Goal: Information Seeking & Learning: Learn about a topic

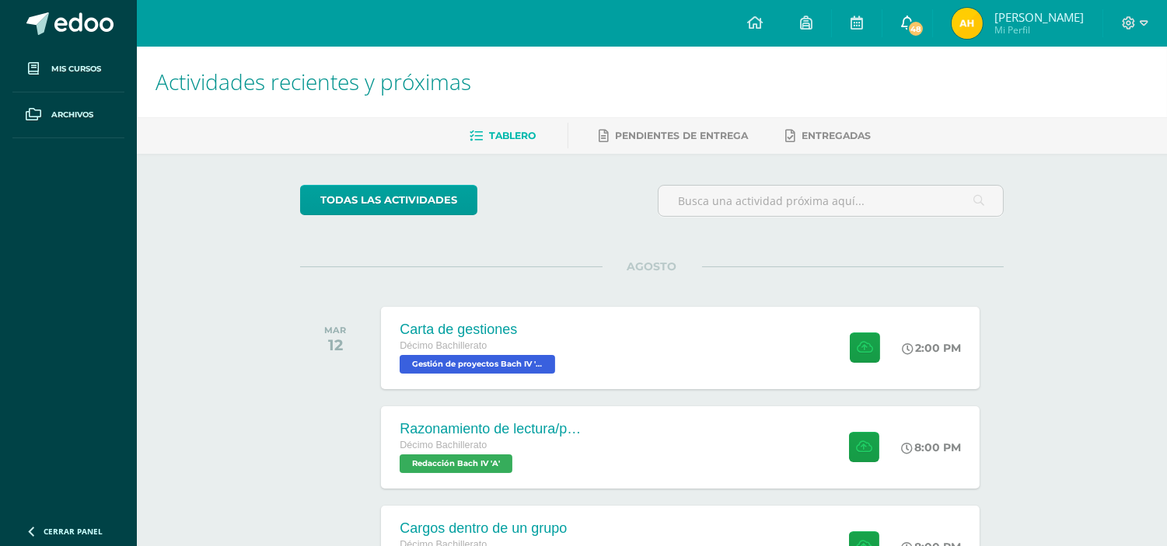
click at [927, 13] on link "48" at bounding box center [907, 23] width 50 height 47
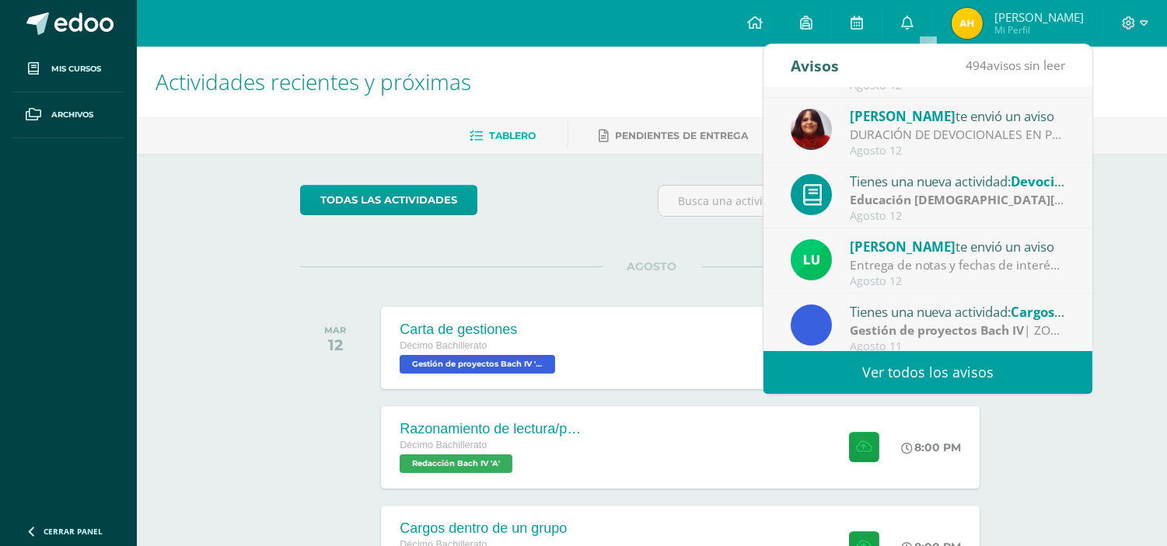
scroll to position [259, 0]
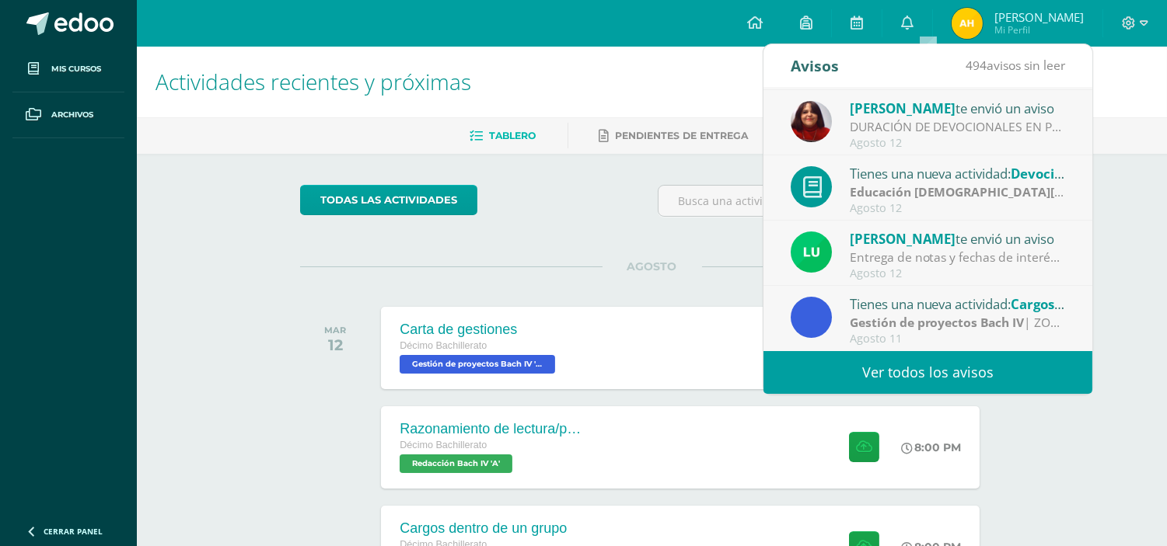
click at [935, 246] on div "[PERSON_NAME] te envió un aviso" at bounding box center [958, 239] width 216 height 20
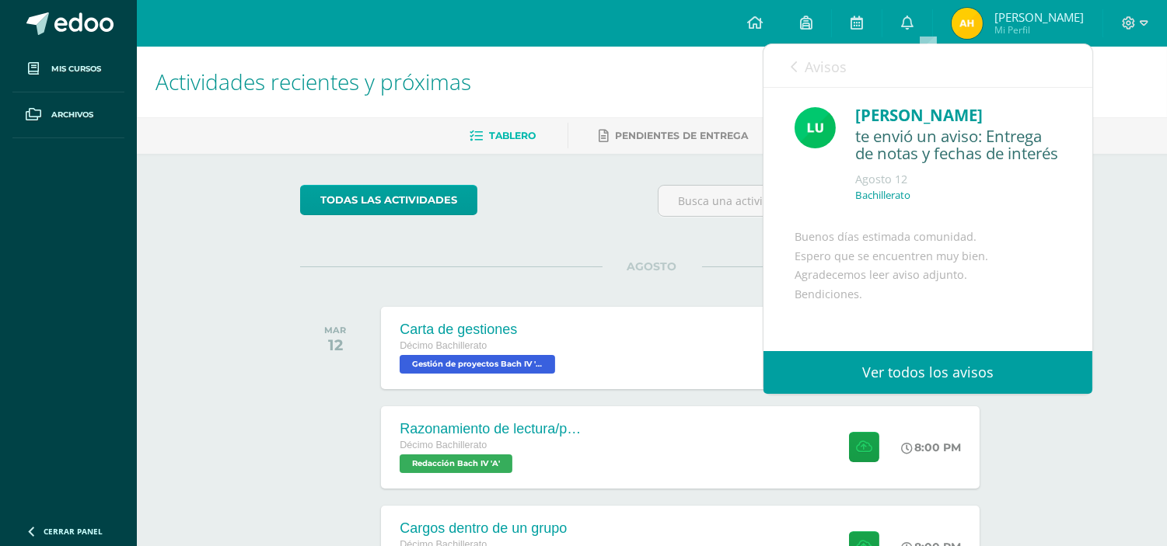
scroll to position [219, 0]
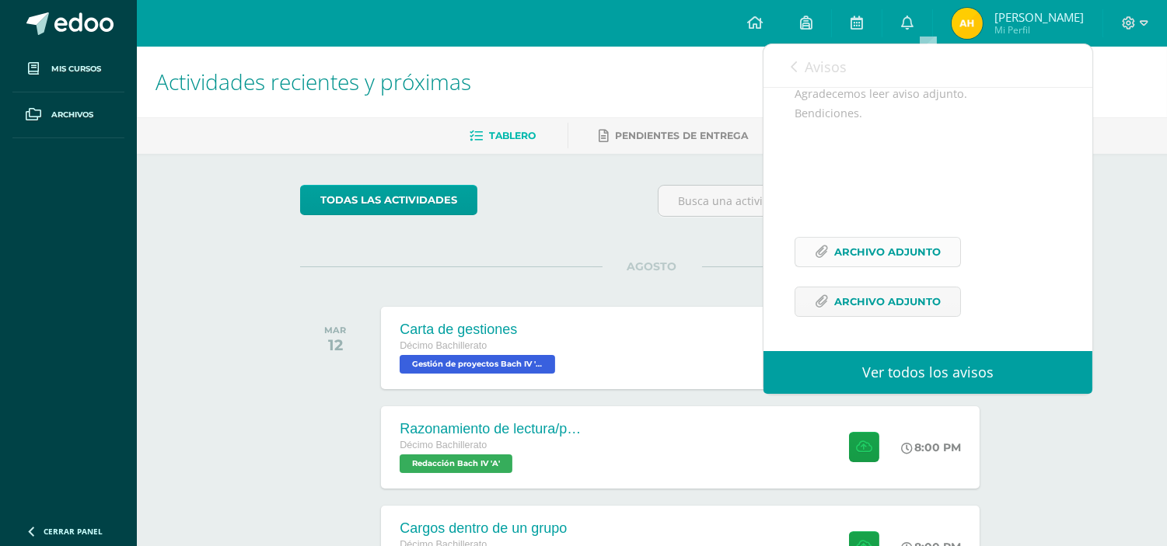
click at [863, 239] on span "Archivo Adjunto" at bounding box center [887, 252] width 106 height 29
click at [885, 298] on span "Archivo Adjunto" at bounding box center [887, 302] width 106 height 29
click at [927, 10] on link "0" at bounding box center [907, 23] width 50 height 47
click at [913, 28] on icon at bounding box center [907, 23] width 12 height 14
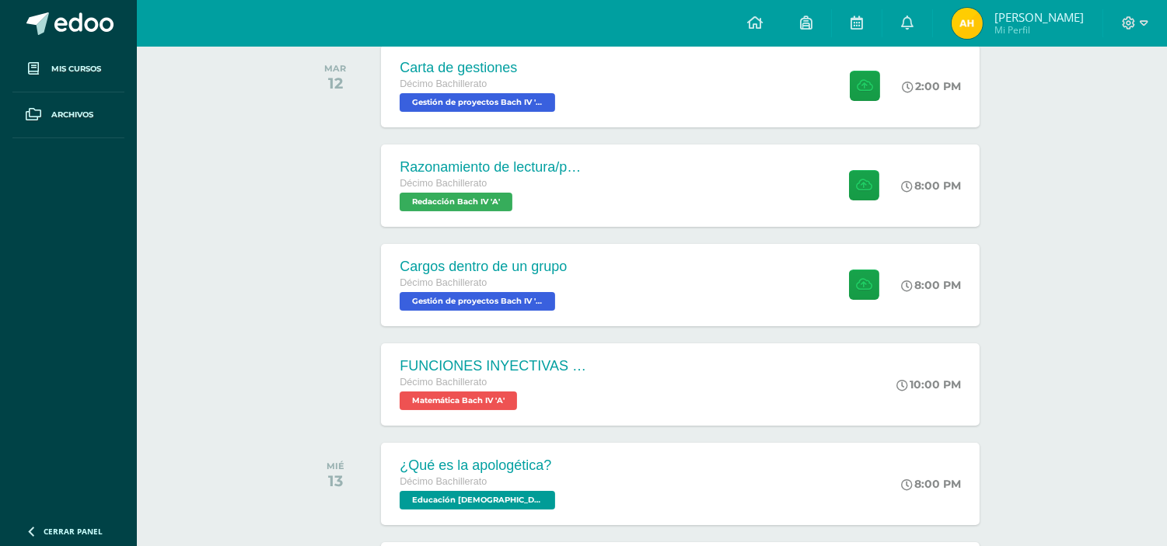
scroll to position [265, 0]
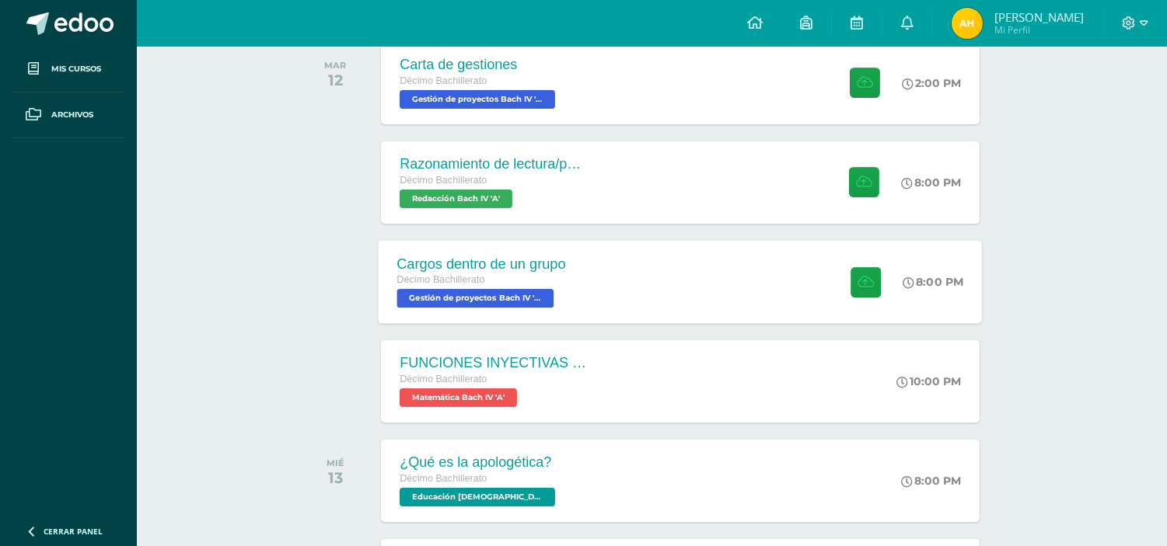
click at [766, 273] on div "Cargos dentro de un grupo Décimo Bachillerato Gestión de proyectos [PERSON_NAME…" at bounding box center [681, 281] width 604 height 83
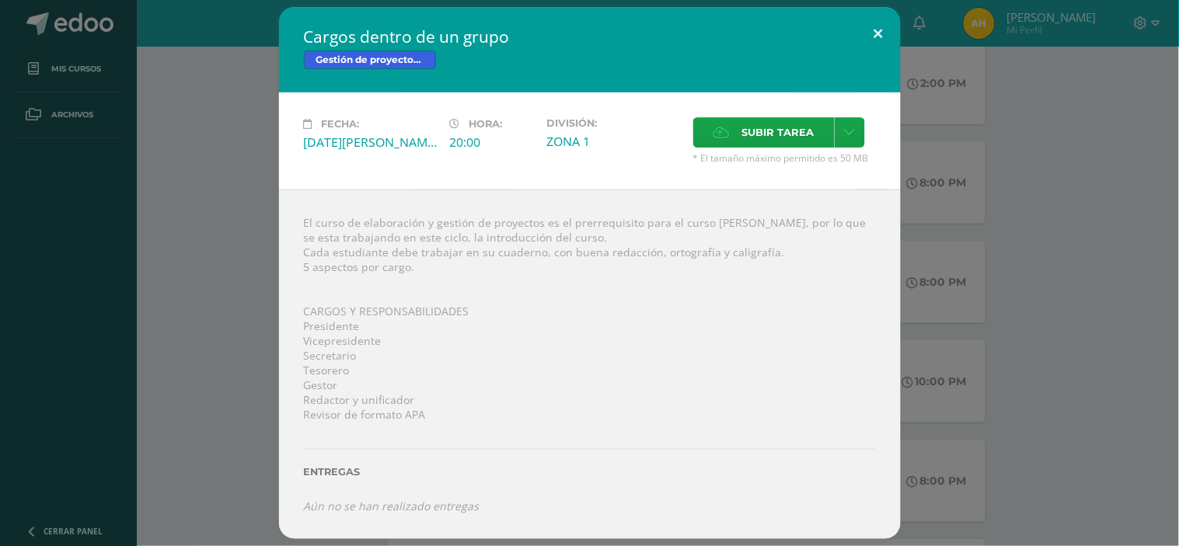
click at [878, 33] on button at bounding box center [879, 33] width 44 height 53
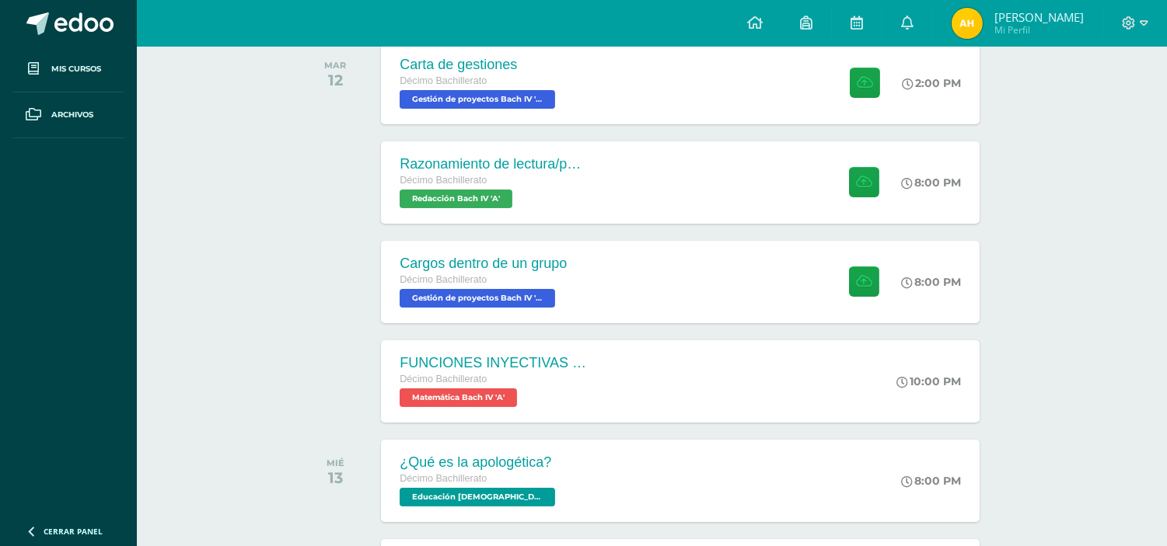
click at [1101, 264] on div "Actividades recientes y próximas Tablero Pendientes de entrega Entregadas todas…" at bounding box center [652, 296] width 1030 height 1028
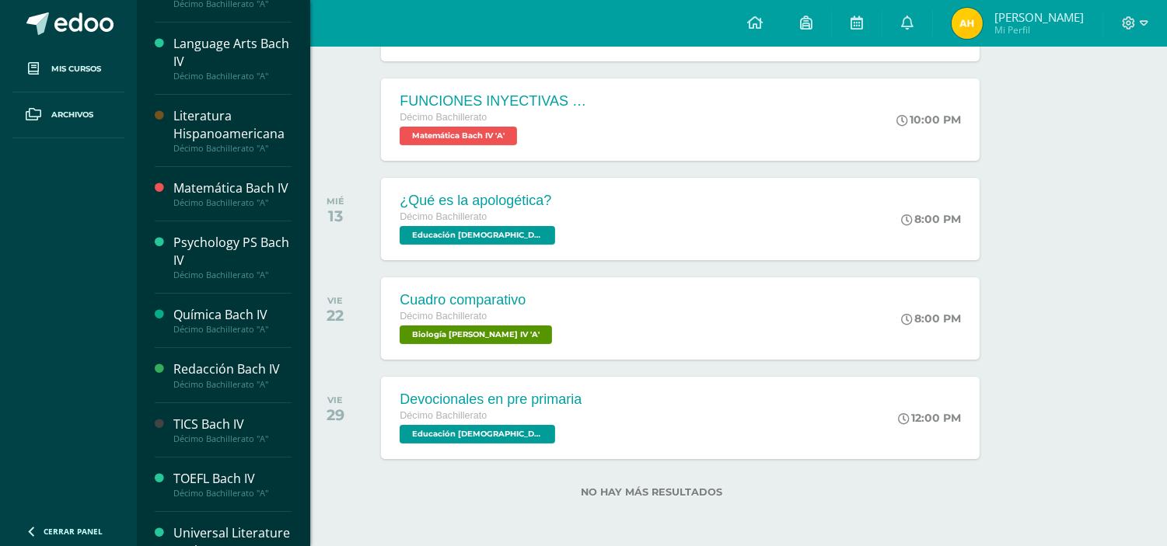
scroll to position [560, 0]
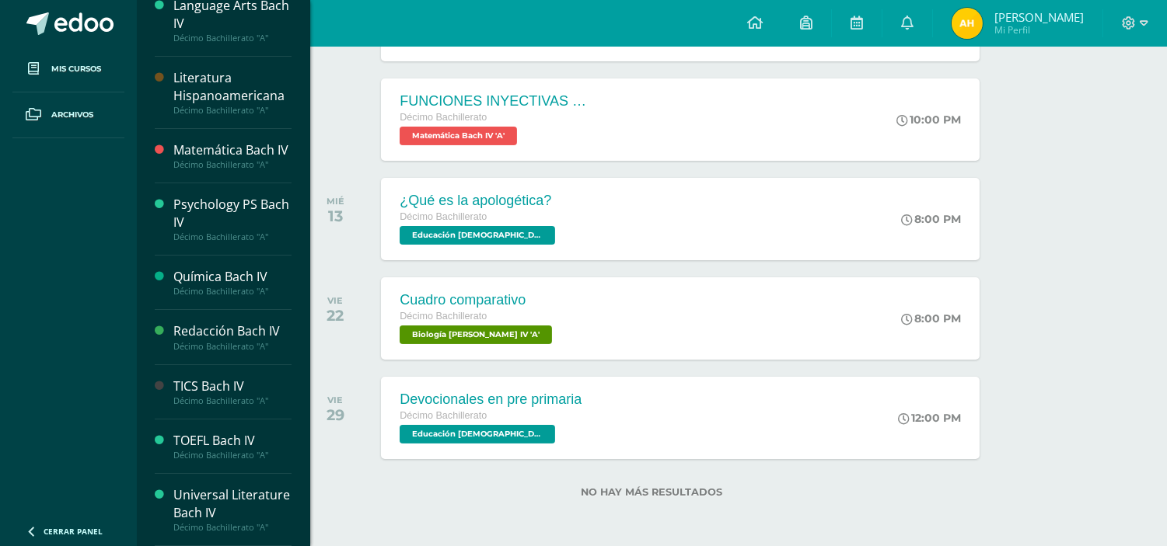
click at [195, 389] on div "TICS Bach IV" at bounding box center [232, 387] width 118 height 18
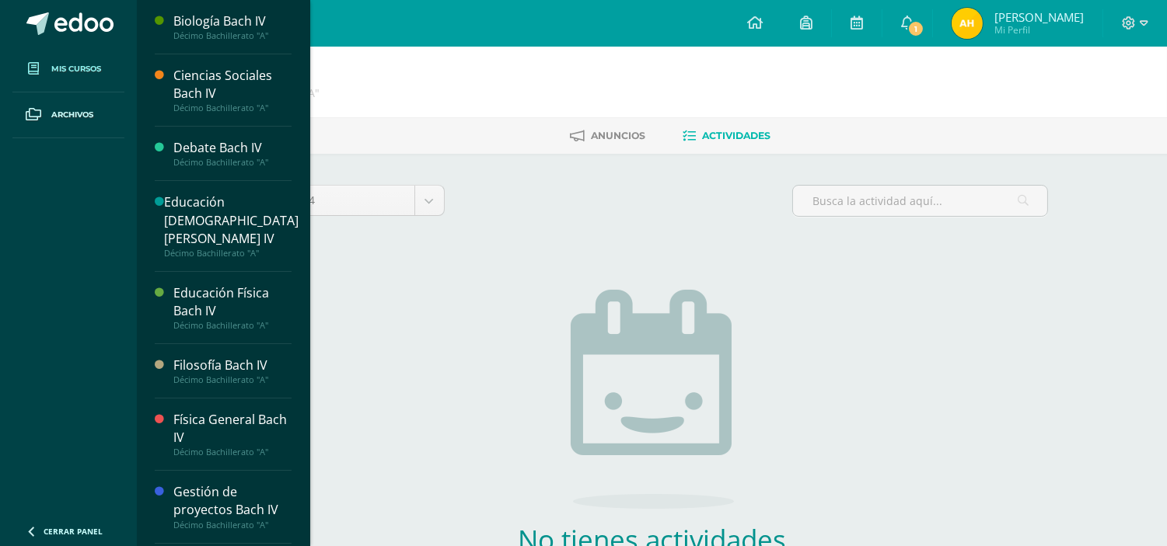
click at [68, 73] on span "Mis cursos" at bounding box center [76, 69] width 50 height 12
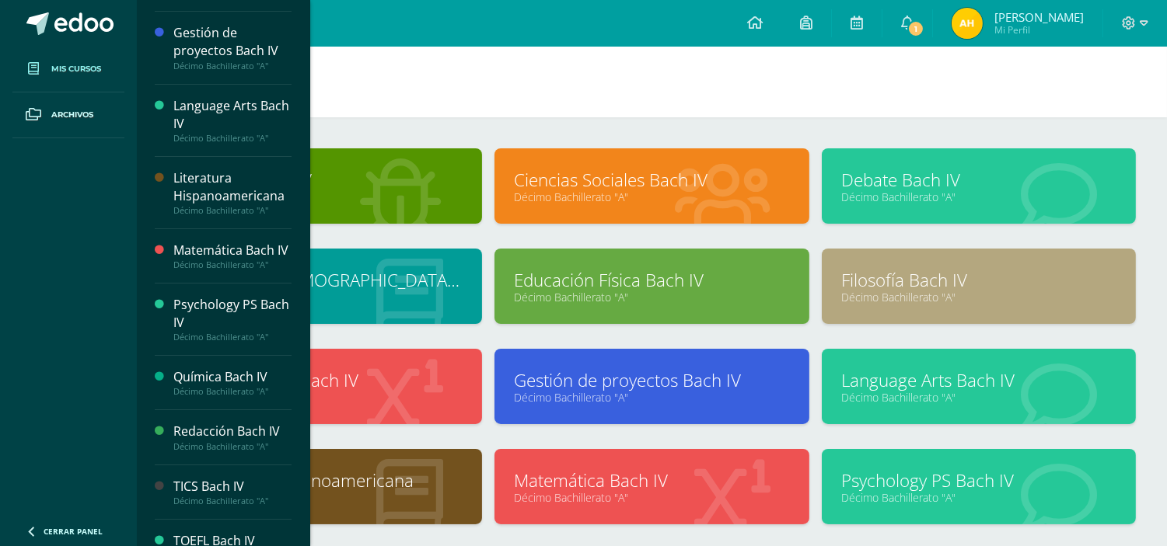
scroll to position [560, 0]
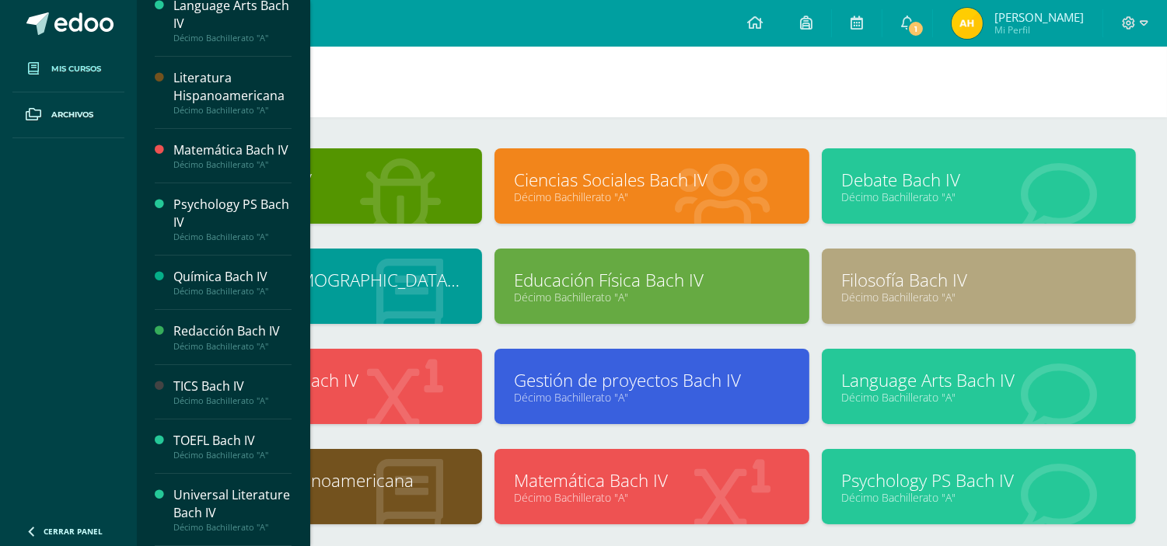
click at [204, 436] on div "TOEFL Bach IV" at bounding box center [232, 441] width 118 height 18
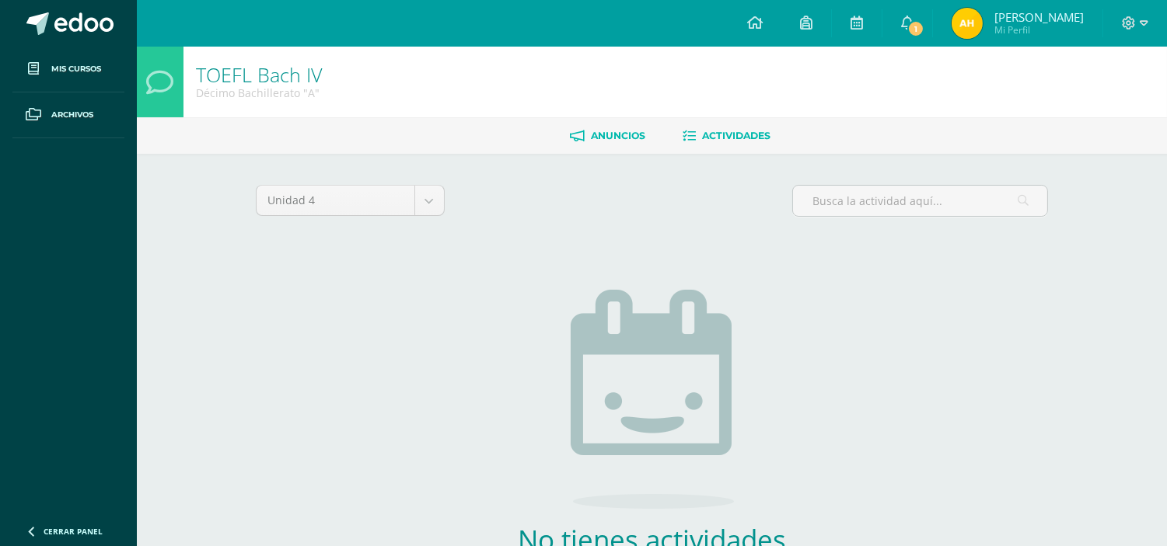
click at [592, 131] on span "Anuncios" at bounding box center [619, 136] width 54 height 12
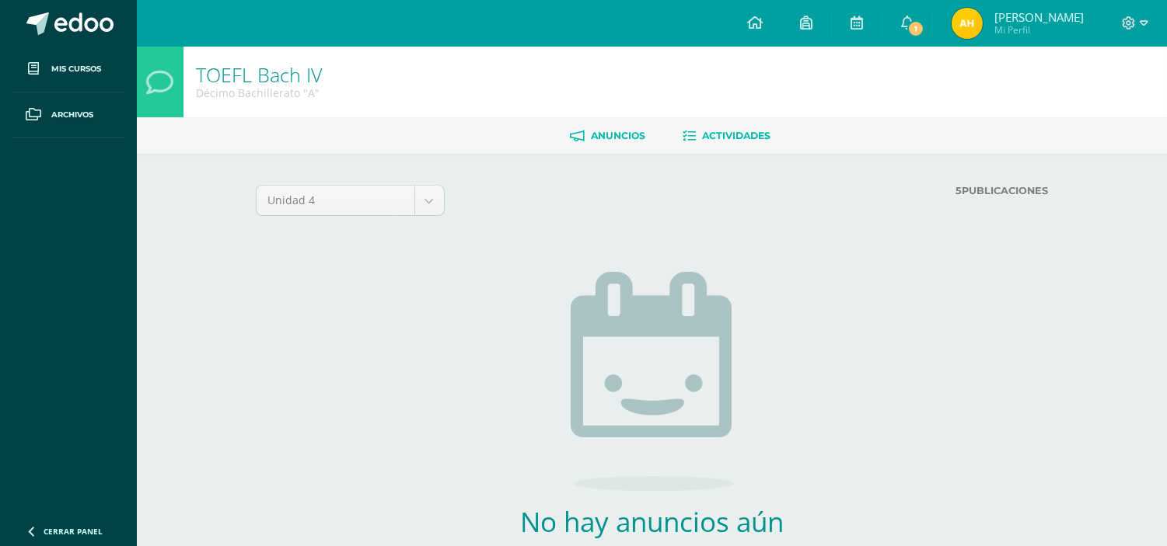
click at [743, 141] on span "Actividades" at bounding box center [737, 136] width 68 height 12
